Goal: Information Seeking & Learning: Learn about a topic

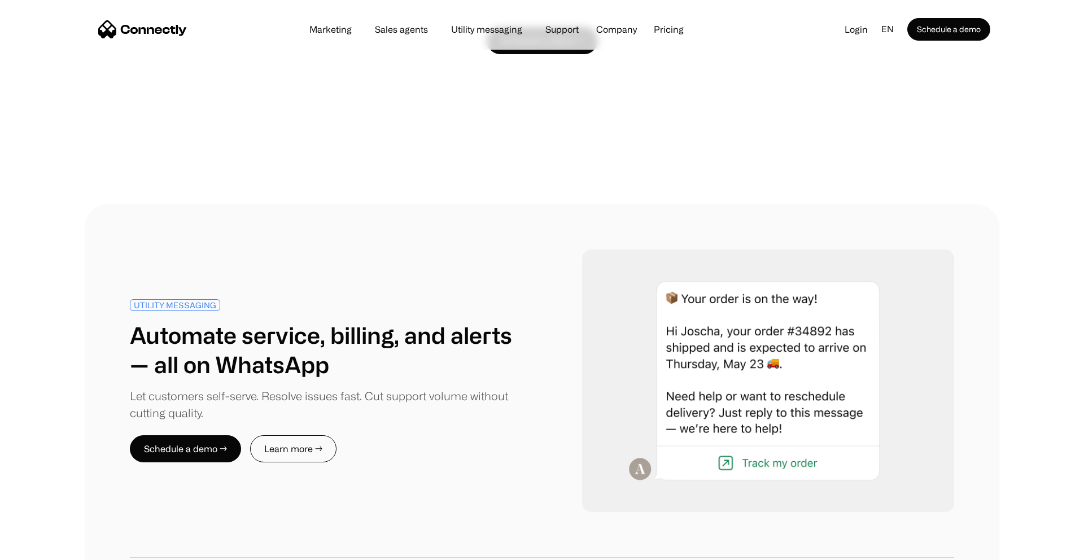
scroll to position [4267, 0]
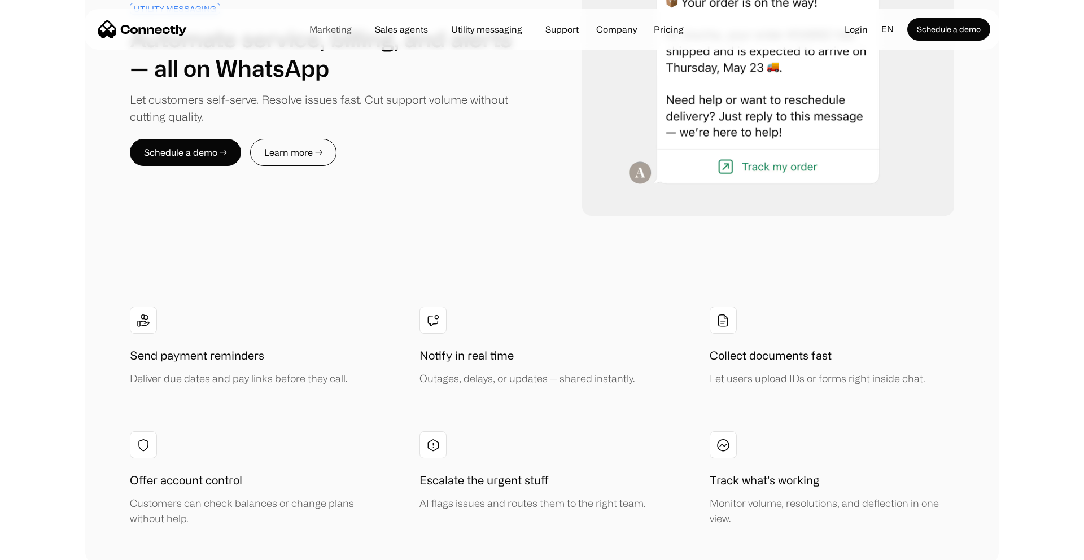
click at [333, 31] on link "Marketing" at bounding box center [330, 29] width 60 height 9
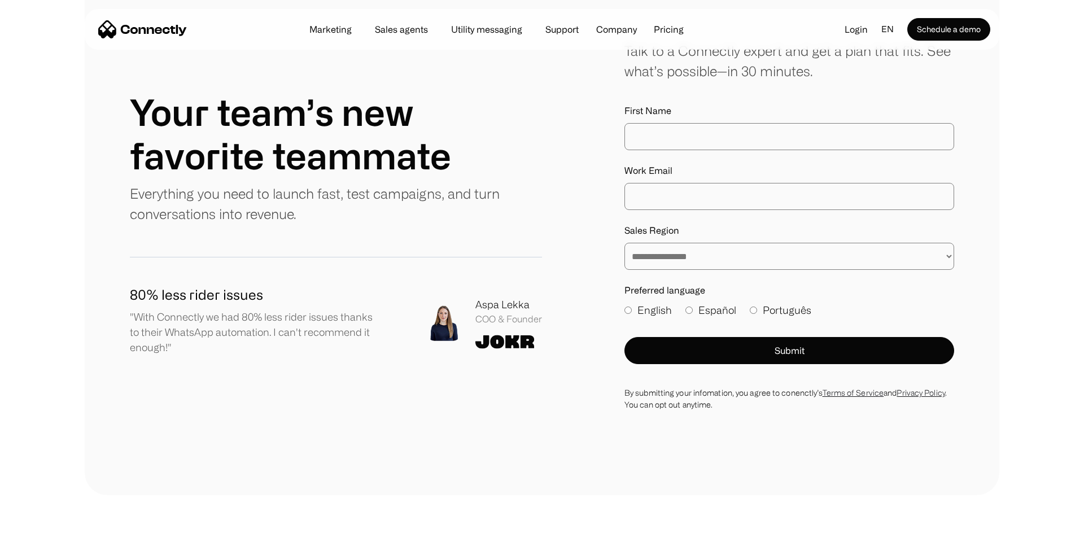
scroll to position [3787, 0]
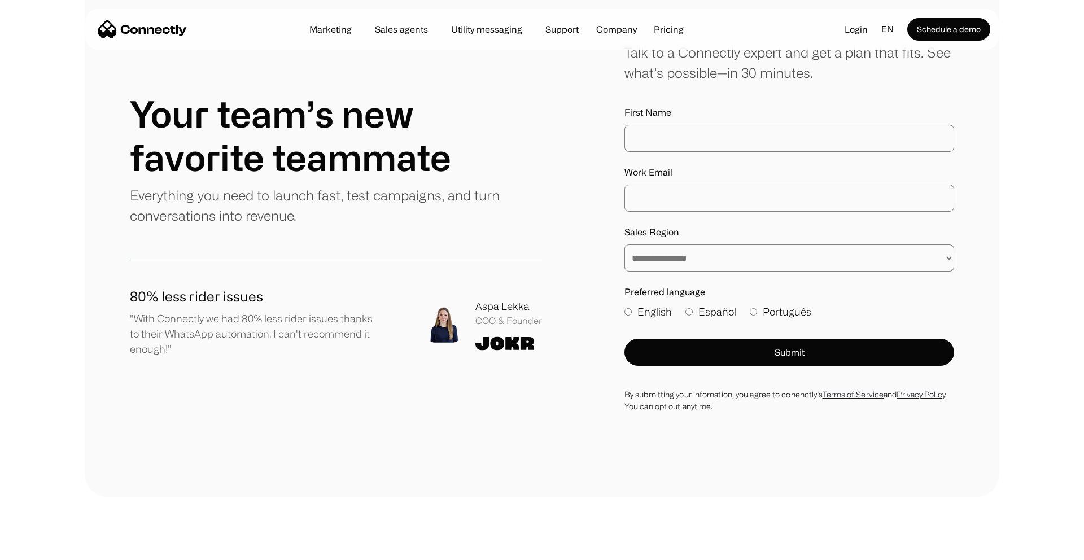
click at [671, 245] on select "**********" at bounding box center [790, 258] width 330 height 27
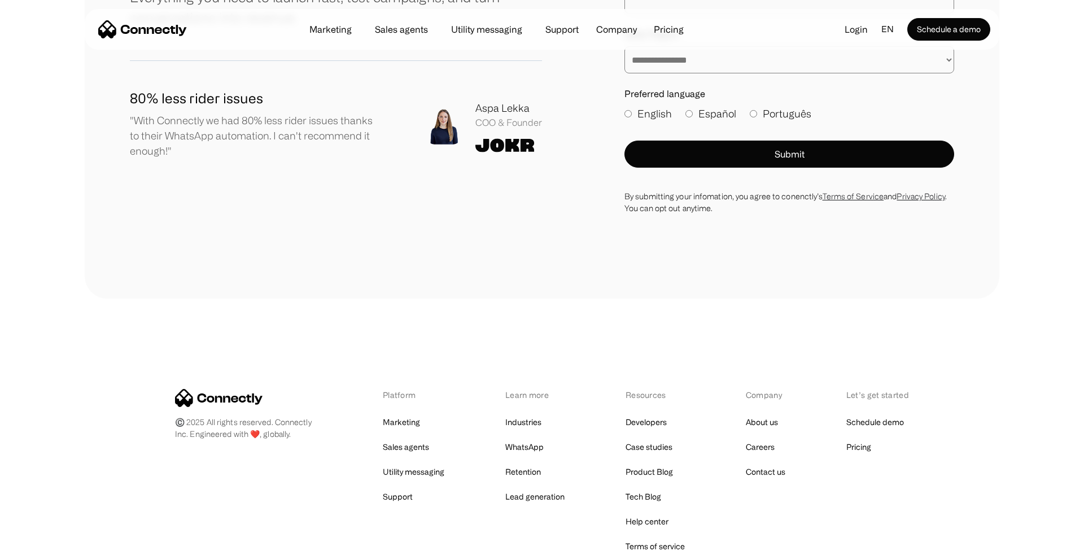
scroll to position [4077, 0]
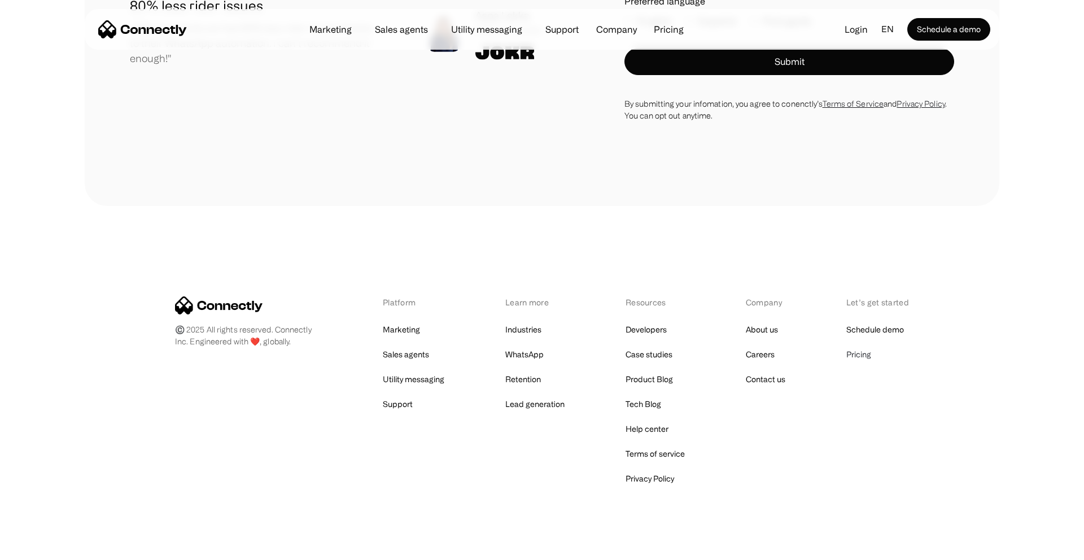
click at [871, 347] on link "Pricing" at bounding box center [859, 355] width 25 height 16
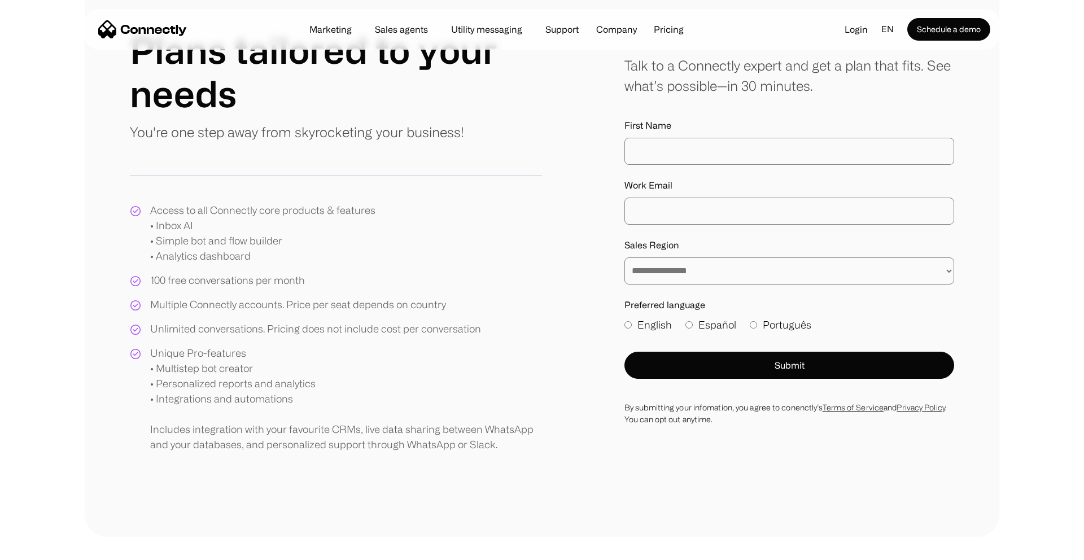
scroll to position [141, 0]
